Goal: Information Seeking & Learning: Learn about a topic

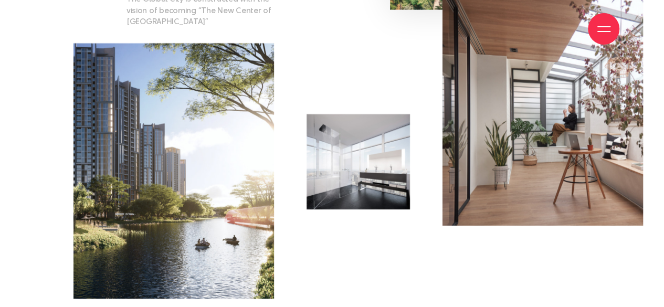
scroll to position [1575, 0]
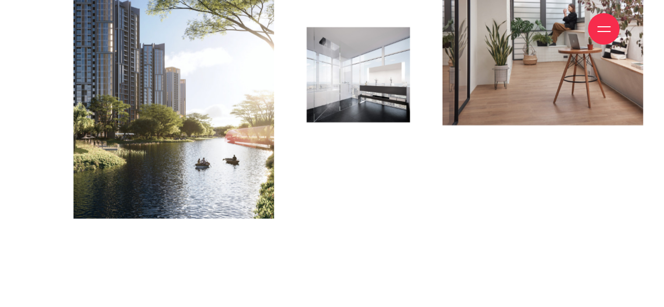
drag, startPoint x: 199, startPoint y: 104, endPoint x: 93, endPoint y: 83, distance: 107.6
click at [93, 83] on img at bounding box center [173, 91] width 201 height 256
click at [601, 209] on div at bounding box center [542, 124] width 211 height 256
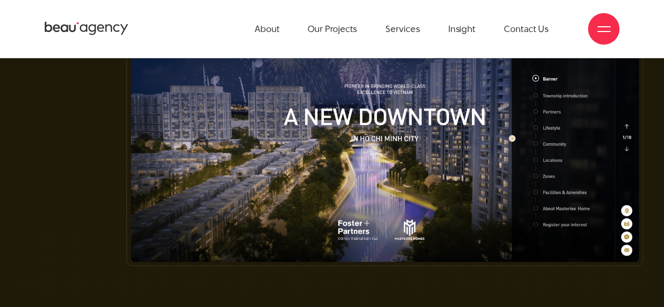
scroll to position [3622, 0]
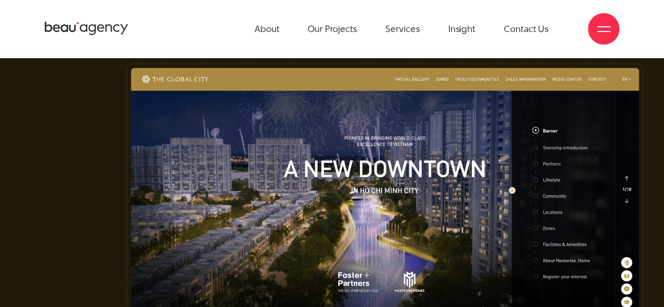
click at [535, 129] on img at bounding box center [385, 191] width 517 height 255
click at [556, 130] on img at bounding box center [385, 191] width 517 height 255
click at [533, 113] on img at bounding box center [385, 191] width 517 height 255
click at [625, 184] on img at bounding box center [385, 191] width 517 height 255
click at [626, 180] on img at bounding box center [385, 191] width 517 height 255
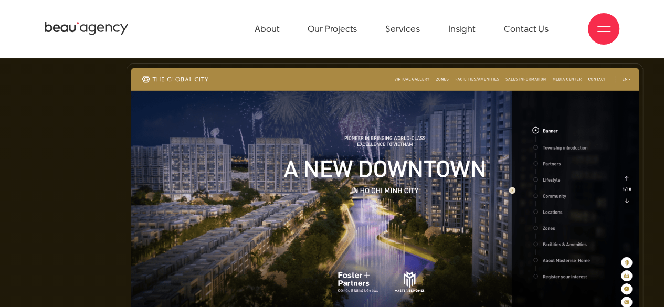
click at [626, 180] on img at bounding box center [385, 191] width 517 height 255
click at [497, 166] on img at bounding box center [385, 191] width 517 height 255
click at [510, 172] on img at bounding box center [385, 191] width 517 height 255
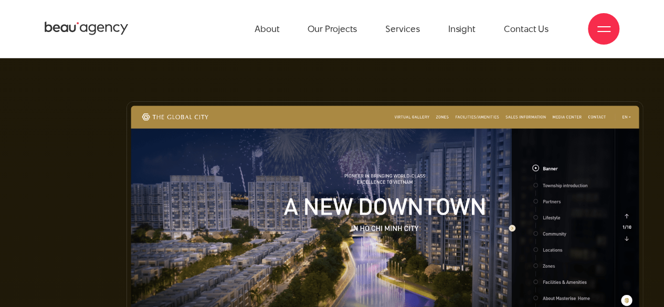
scroll to position [3570, 0]
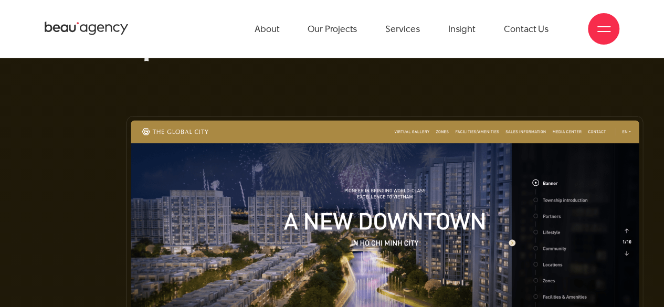
click at [406, 116] on img at bounding box center [385, 243] width 517 height 255
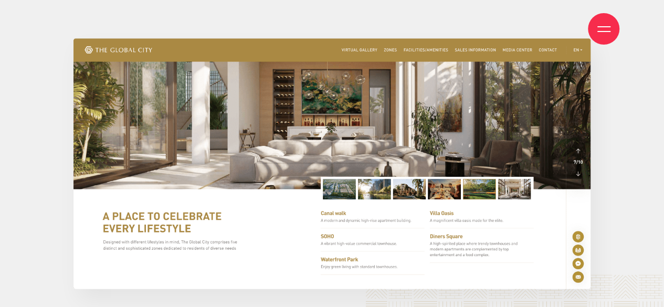
scroll to position [7560, 0]
